Goal: Find specific page/section: Find specific page/section

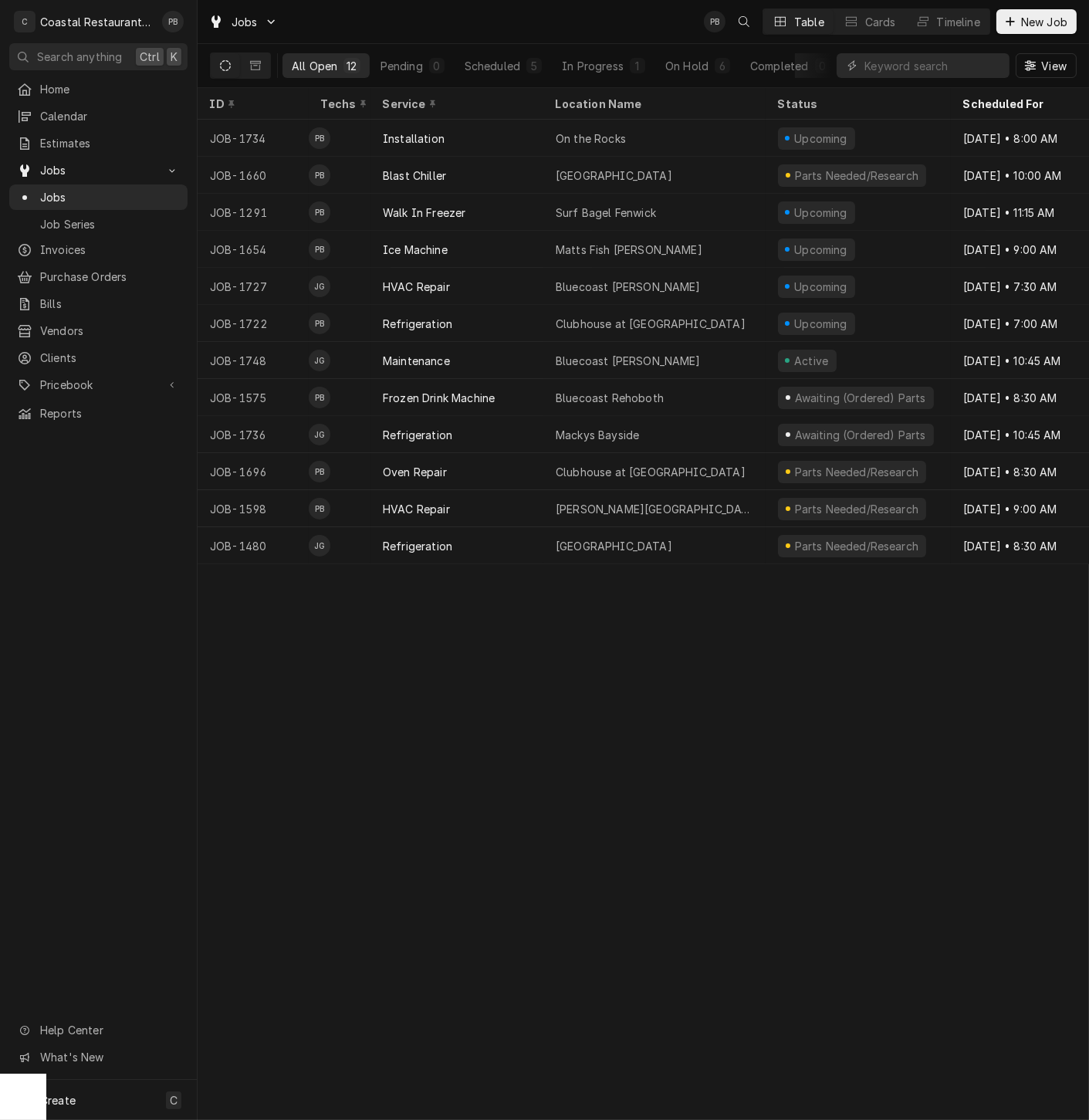
click at [559, 835] on div "ID Techs Service Location Name Status Scheduled For Source Source ID JOB-1734 P…" at bounding box center [644, 603] width 892 height 1032
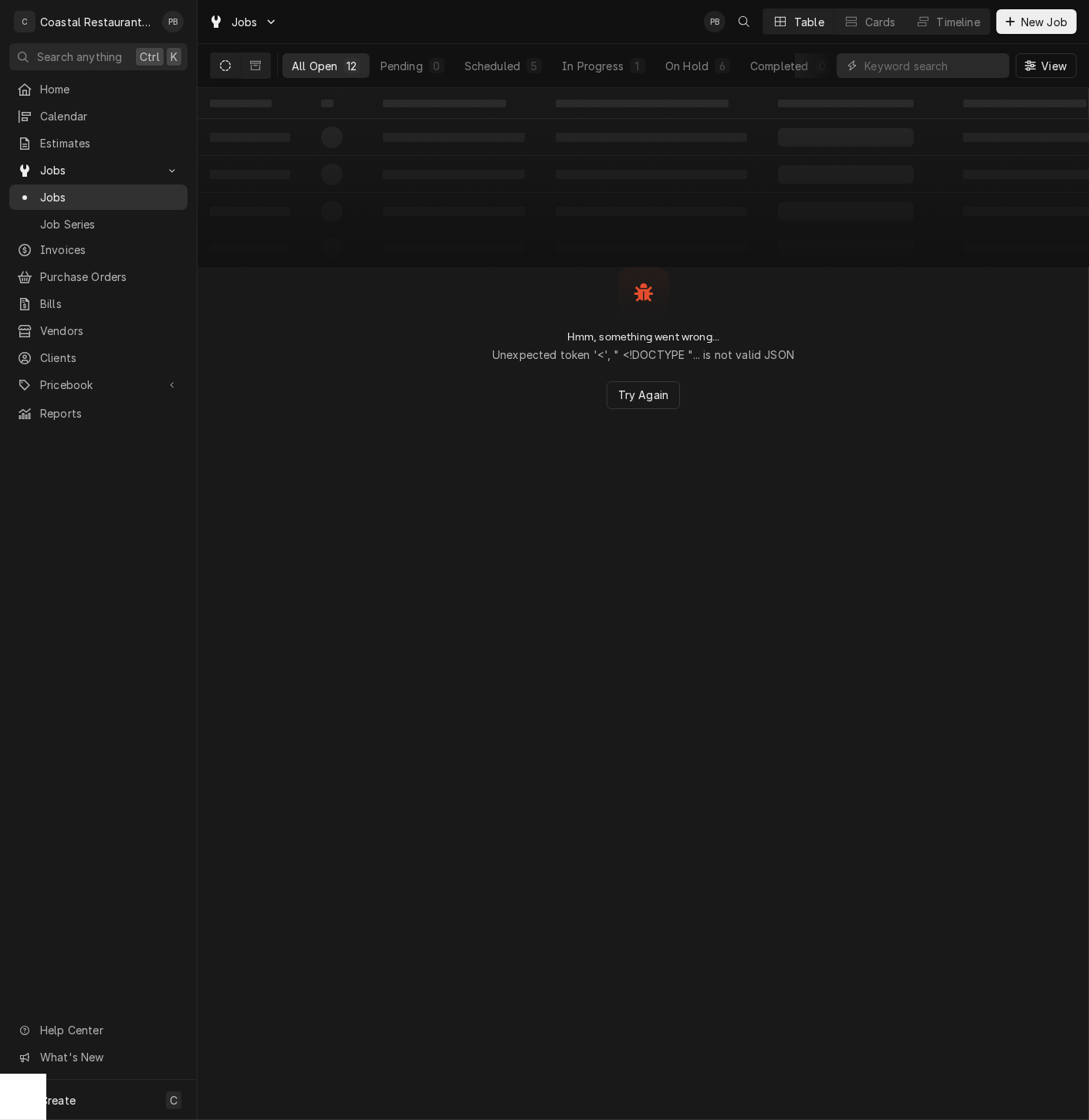
click at [52, 189] on span "Jobs" at bounding box center [110, 197] width 140 height 16
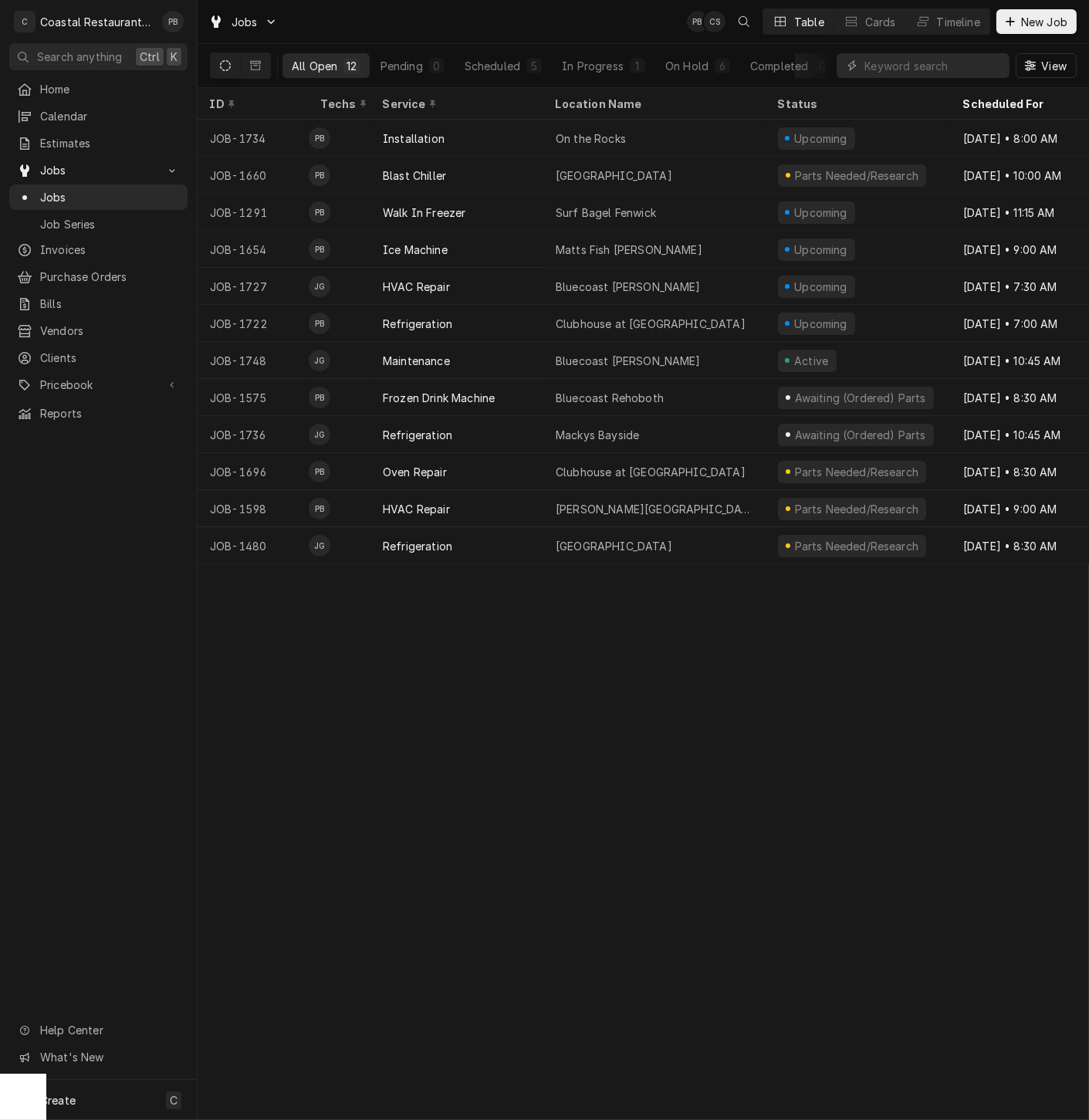
click at [639, 52] on div "All Open 12 Pending 0 Scheduled 5 In Progress 1 On Hold 6 Completed 0" at bounding box center [557, 66] width 549 height 43
click at [387, 685] on div "ID Techs Service Location Name Status Scheduled For Source Source ID JOB-1734 P…" at bounding box center [644, 603] width 892 height 1032
